Goal: Use online tool/utility: Use online tool/utility

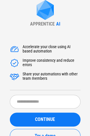
scroll to position [21, 0]
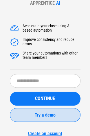
click at [56, 118] on button "Try a demo" at bounding box center [45, 115] width 71 height 14
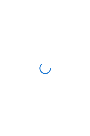
scroll to position [0, 0]
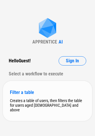
click at [56, 108] on div "Creates a table of users, then filters the table for users aged [DEMOGRAPHIC_DA…" at bounding box center [47, 106] width 75 height 14
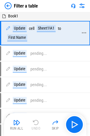
click at [47, 29] on div "Sheet1!A1" at bounding box center [46, 28] width 19 height 7
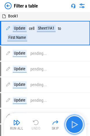
click at [78, 124] on img "button" at bounding box center [74, 124] width 9 height 9
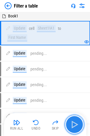
click at [78, 126] on img "button" at bounding box center [74, 124] width 9 height 9
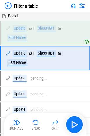
click at [82, 6] on img at bounding box center [82, 5] width 7 height 7
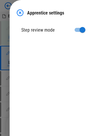
click at [82, 6] on div "Apprentice settings Step review mode" at bounding box center [52, 68] width 85 height 136
drag, startPoint x: 21, startPoint y: 12, endPoint x: 25, endPoint y: 12, distance: 4.2
click at [21, 12] on img at bounding box center [20, 12] width 7 height 7
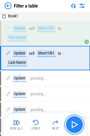
click at [74, 126] on img "button" at bounding box center [74, 124] width 9 height 9
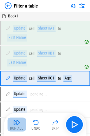
click at [18, 126] on button "Run All" at bounding box center [17, 125] width 19 height 14
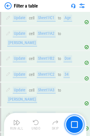
scroll to position [79, 0]
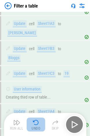
click at [35, 124] on img "button" at bounding box center [36, 122] width 7 height 7
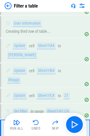
scroll to position [213, 0]
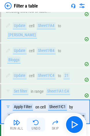
click at [34, 126] on img "button" at bounding box center [36, 122] width 7 height 7
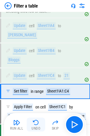
click at [35, 125] on img "button" at bounding box center [36, 122] width 7 height 7
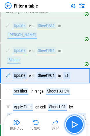
click at [74, 124] on img "button" at bounding box center [74, 124] width 9 height 9
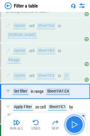
click at [74, 124] on img "button" at bounding box center [74, 124] width 9 height 9
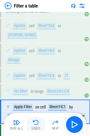
click at [35, 127] on div "Undo" at bounding box center [36, 128] width 9 height 3
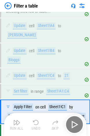
click at [35, 127] on div "Undo" at bounding box center [36, 128] width 9 height 3
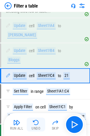
click at [35, 127] on div "Undo" at bounding box center [36, 128] width 9 height 3
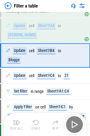
click at [35, 127] on div "Undo" at bounding box center [36, 128] width 9 height 3
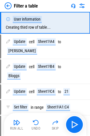
click at [35, 127] on div "Undo" at bounding box center [36, 128] width 9 height 3
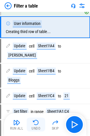
click at [35, 127] on div "Undo" at bounding box center [36, 128] width 9 height 3
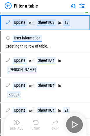
click at [35, 127] on div "Undo" at bounding box center [36, 128] width 9 height 3
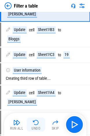
click at [35, 127] on div "Undo" at bounding box center [36, 128] width 9 height 3
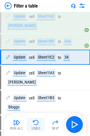
scroll to position [56, 0]
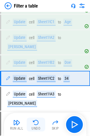
click at [35, 127] on div "Undo" at bounding box center [36, 128] width 9 height 3
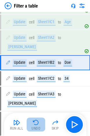
click at [35, 127] on div "Undo" at bounding box center [36, 128] width 9 height 3
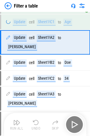
click at [35, 127] on div "Undo" at bounding box center [36, 128] width 9 height 3
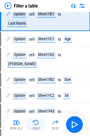
click at [35, 127] on div "Undo" at bounding box center [36, 128] width 9 height 3
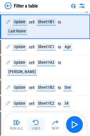
scroll to position [17, 0]
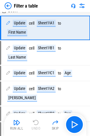
click at [35, 127] on div "Run All Undo Skip" at bounding box center [46, 124] width 77 height 19
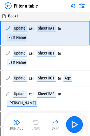
scroll to position [0, 0]
click at [35, 127] on div "Run All Undo Skip" at bounding box center [46, 124] width 77 height 19
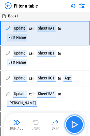
click at [72, 128] on img "button" at bounding box center [74, 124] width 9 height 9
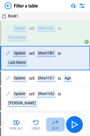
click at [52, 126] on img "button" at bounding box center [55, 122] width 7 height 7
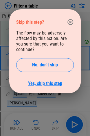
click at [48, 81] on link "Yes, skip this step" at bounding box center [45, 84] width 34 height 6
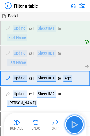
click at [74, 128] on img "button" at bounding box center [74, 124] width 9 height 9
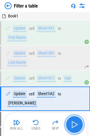
click at [74, 128] on img "button" at bounding box center [74, 124] width 9 height 9
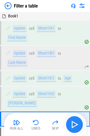
scroll to position [41, 0]
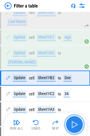
click at [74, 128] on img "button" at bounding box center [74, 124] width 9 height 9
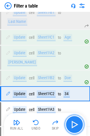
click at [74, 128] on img "button" at bounding box center [74, 124] width 9 height 9
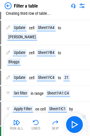
scroll to position [211, 0]
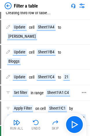
click at [74, 90] on div "Set filter in range Sheet1!A1:C4" at bounding box center [42, 93] width 72 height 7
drag, startPoint x: 63, startPoint y: 63, endPoint x: 75, endPoint y: 65, distance: 12.1
click at [75, 90] on div "Set filter in range Sheet1!A1:C4" at bounding box center [42, 93] width 72 height 7
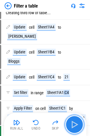
click at [73, 123] on img "button" at bounding box center [74, 124] width 9 height 9
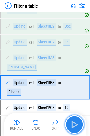
click at [73, 123] on img "button" at bounding box center [74, 124] width 9 height 9
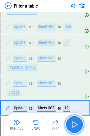
click at [73, 123] on img "button" at bounding box center [74, 124] width 9 height 9
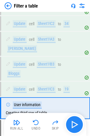
scroll to position [131, 0]
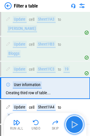
click at [73, 123] on img "button" at bounding box center [74, 124] width 9 height 9
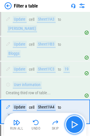
click at [73, 123] on img "button" at bounding box center [74, 124] width 9 height 9
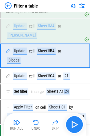
scroll to position [213, 0]
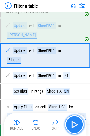
click at [77, 124] on img "button" at bounding box center [74, 124] width 9 height 9
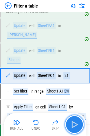
click at [77, 124] on img "button" at bounding box center [74, 124] width 9 height 9
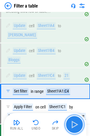
click at [71, 124] on img "button" at bounding box center [74, 124] width 9 height 9
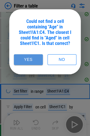
click at [33, 58] on button "Yes" at bounding box center [28, 59] width 29 height 11
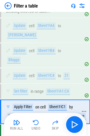
click at [86, 109] on icon at bounding box center [84, 111] width 5 height 5
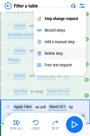
click at [59, 55] on div "Delete step" at bounding box center [54, 53] width 18 height 5
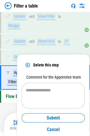
scroll to position [250, 0]
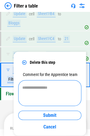
click at [60, 100] on textarea at bounding box center [49, 93] width 55 height 16
click at [60, 101] on textarea at bounding box center [49, 93] width 55 height 16
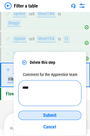
type textarea "****"
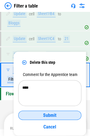
click at [70, 115] on div "Submit" at bounding box center [50, 115] width 49 height 5
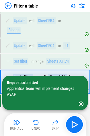
scroll to position [213, 0]
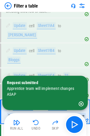
click at [81, 105] on icon "button" at bounding box center [81, 104] width 5 height 5
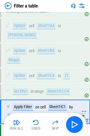
click at [88, 118] on icon at bounding box center [87, 120] width 5 height 5
click at [83, 109] on icon at bounding box center [84, 111] width 5 height 5
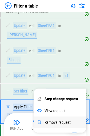
click at [62, 121] on div "Remove request" at bounding box center [58, 122] width 26 height 5
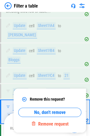
click at [67, 104] on div "Apply Filter on cell Sheet1!C1 by Filter for age [DEMOGRAPHIC_DATA] and above" at bounding box center [47, 112] width 82 height 16
